Goal: Task Accomplishment & Management: Manage account settings

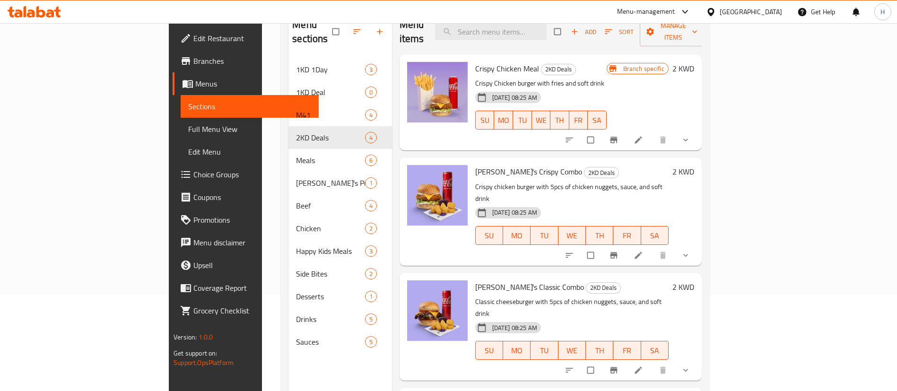
scroll to position [46, 0]
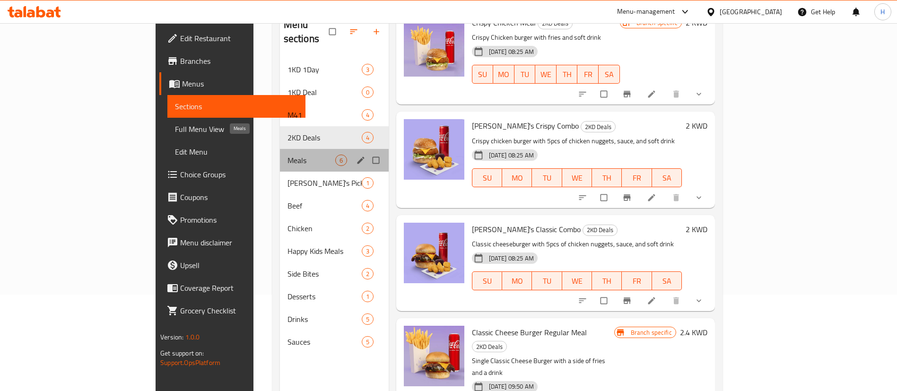
click at [287, 155] on span "Meals" at bounding box center [311, 160] width 48 height 11
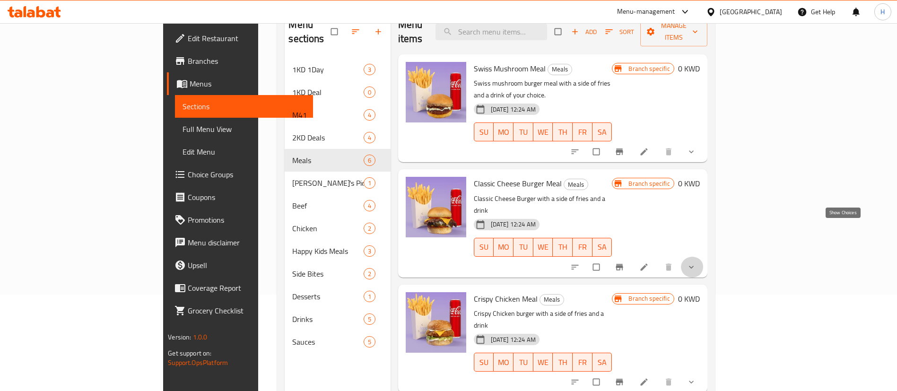
click at [696, 262] on icon "show more" at bounding box center [691, 266] width 9 height 9
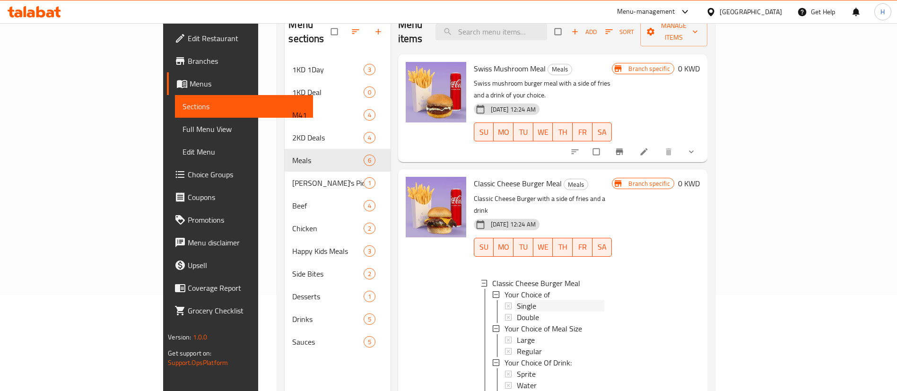
click at [601, 300] on div "Single" at bounding box center [561, 305] width 88 height 11
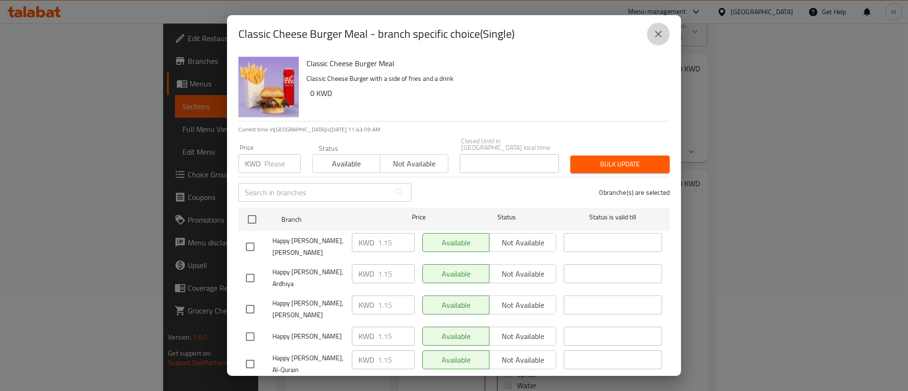
click at [662, 34] on icon "close" at bounding box center [657, 33] width 11 height 11
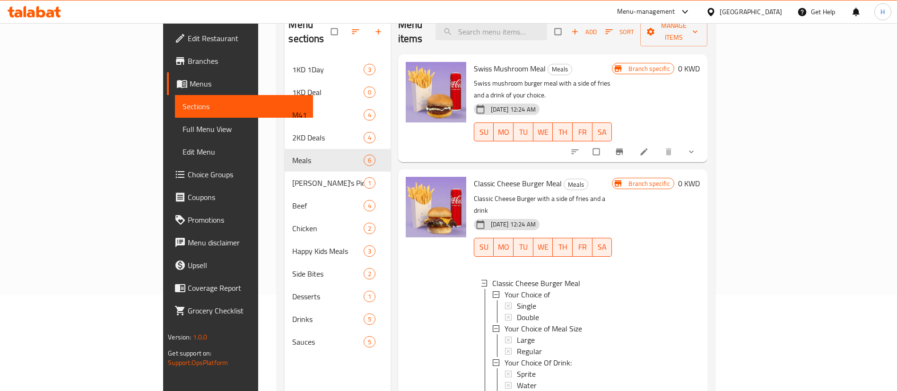
click at [605, 300] on div "Single" at bounding box center [561, 305] width 88 height 11
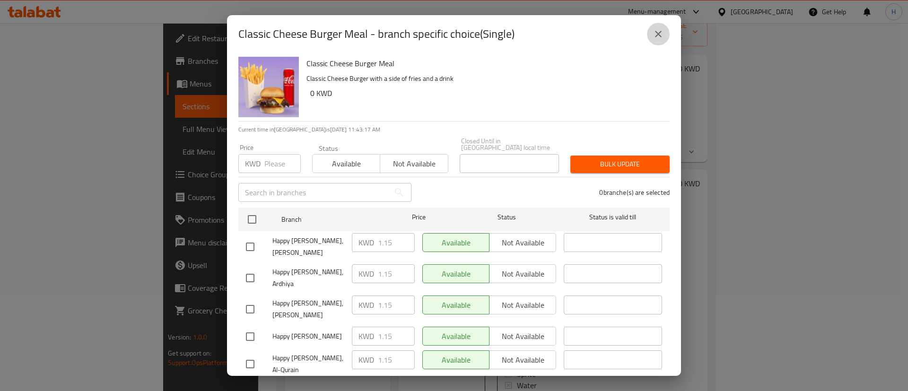
click at [661, 37] on icon "close" at bounding box center [657, 33] width 11 height 11
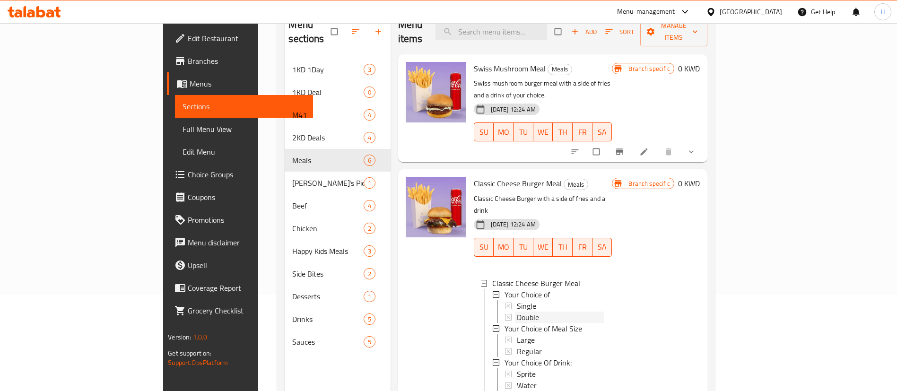
click at [605, 312] on div "Double" at bounding box center [561, 317] width 88 height 11
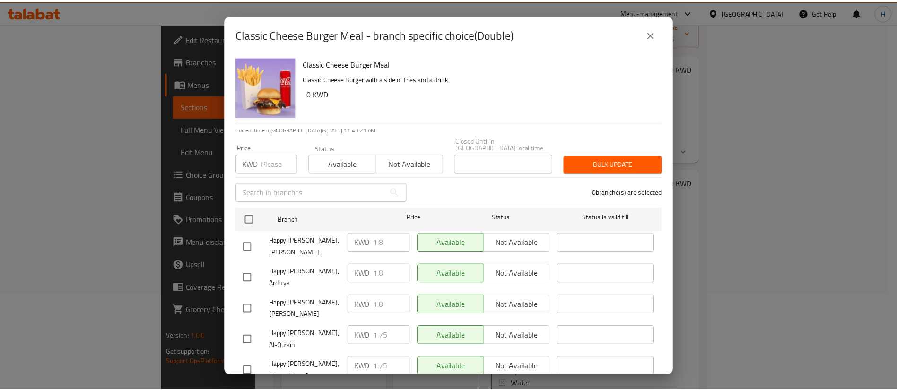
scroll to position [70, 0]
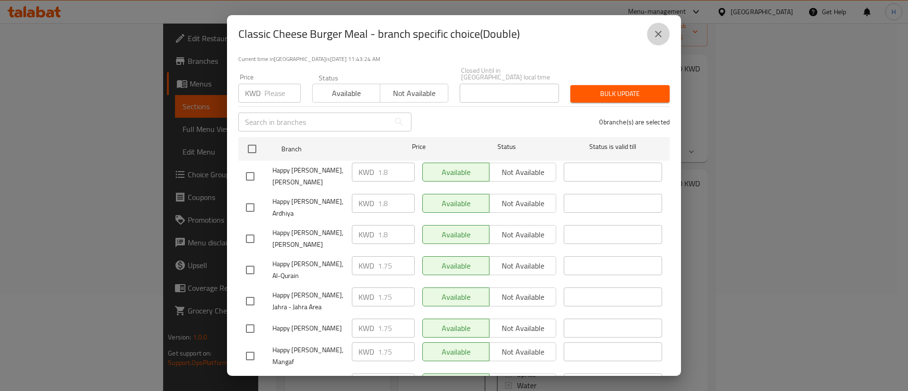
click at [662, 29] on icon "close" at bounding box center [657, 33] width 11 height 11
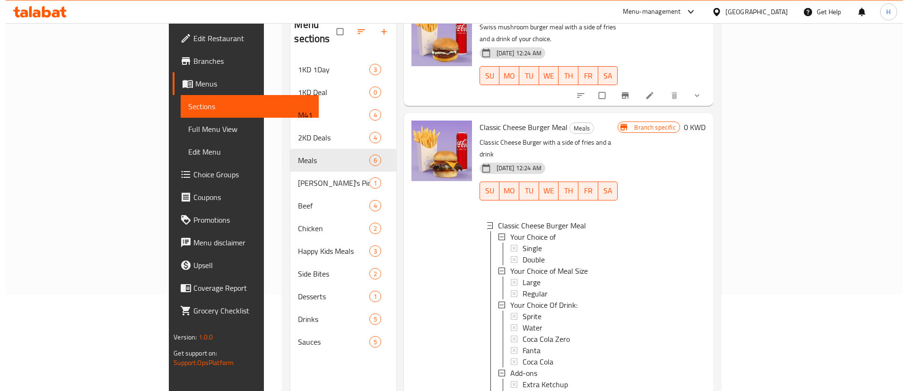
scroll to position [57, 0]
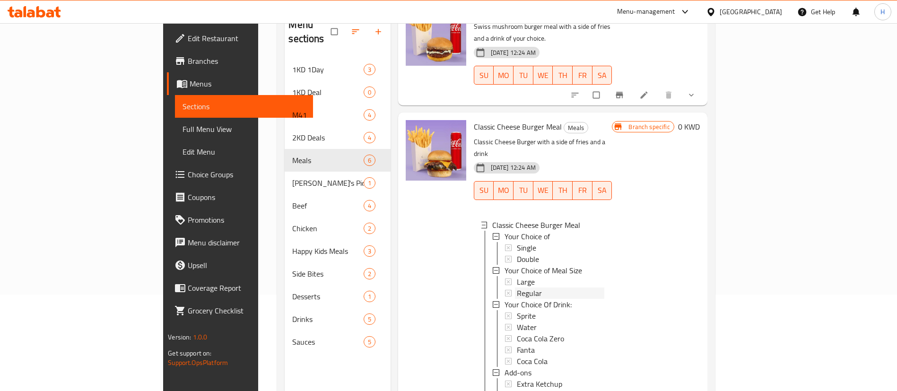
click at [517, 287] on span "Regular" at bounding box center [529, 292] width 25 height 11
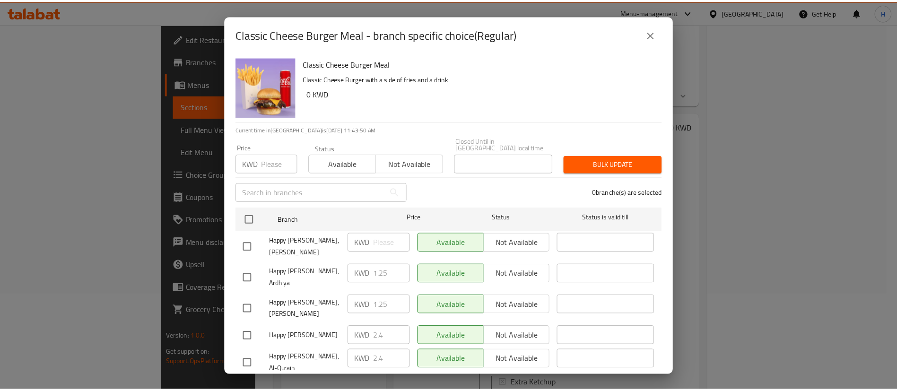
scroll to position [70, 0]
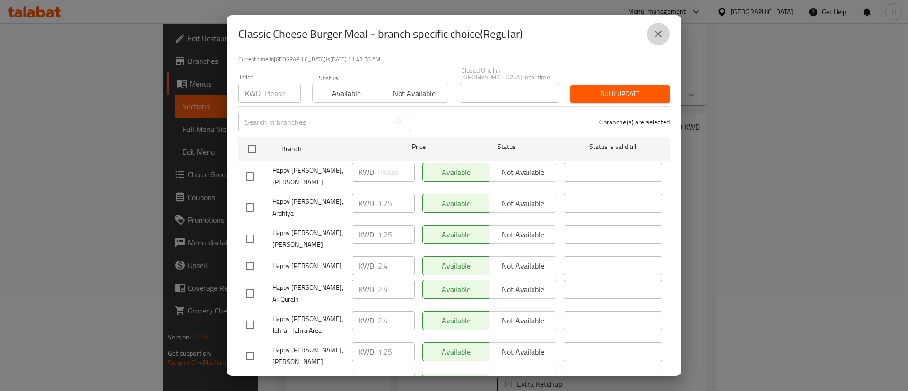
click at [659, 39] on icon "close" at bounding box center [657, 33] width 11 height 11
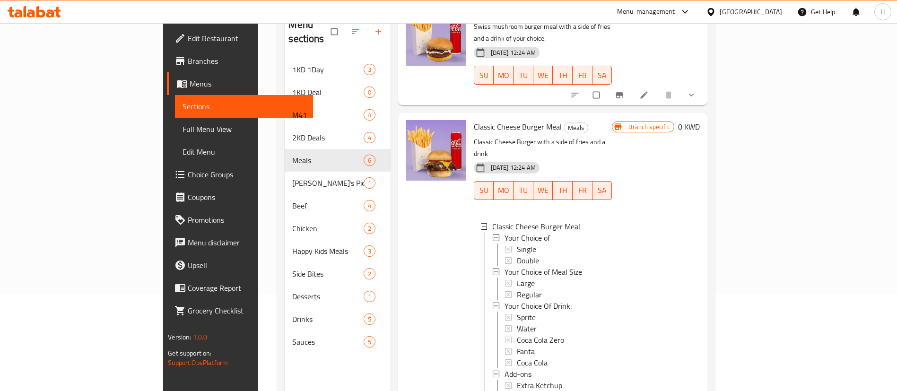
scroll to position [0, 0]
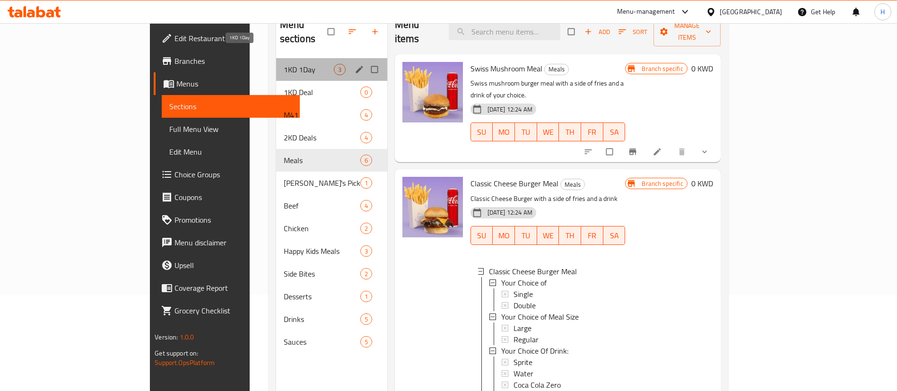
click at [284, 64] on span "1KD 1Day" at bounding box center [309, 69] width 50 height 11
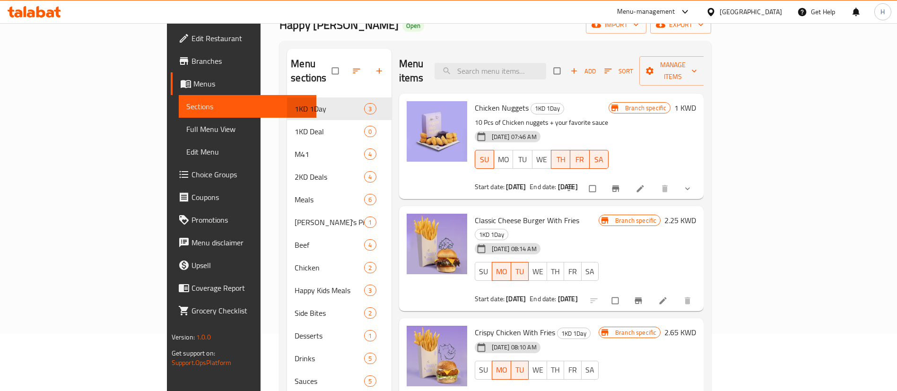
scroll to position [69, 0]
